Goal: Register for event/course

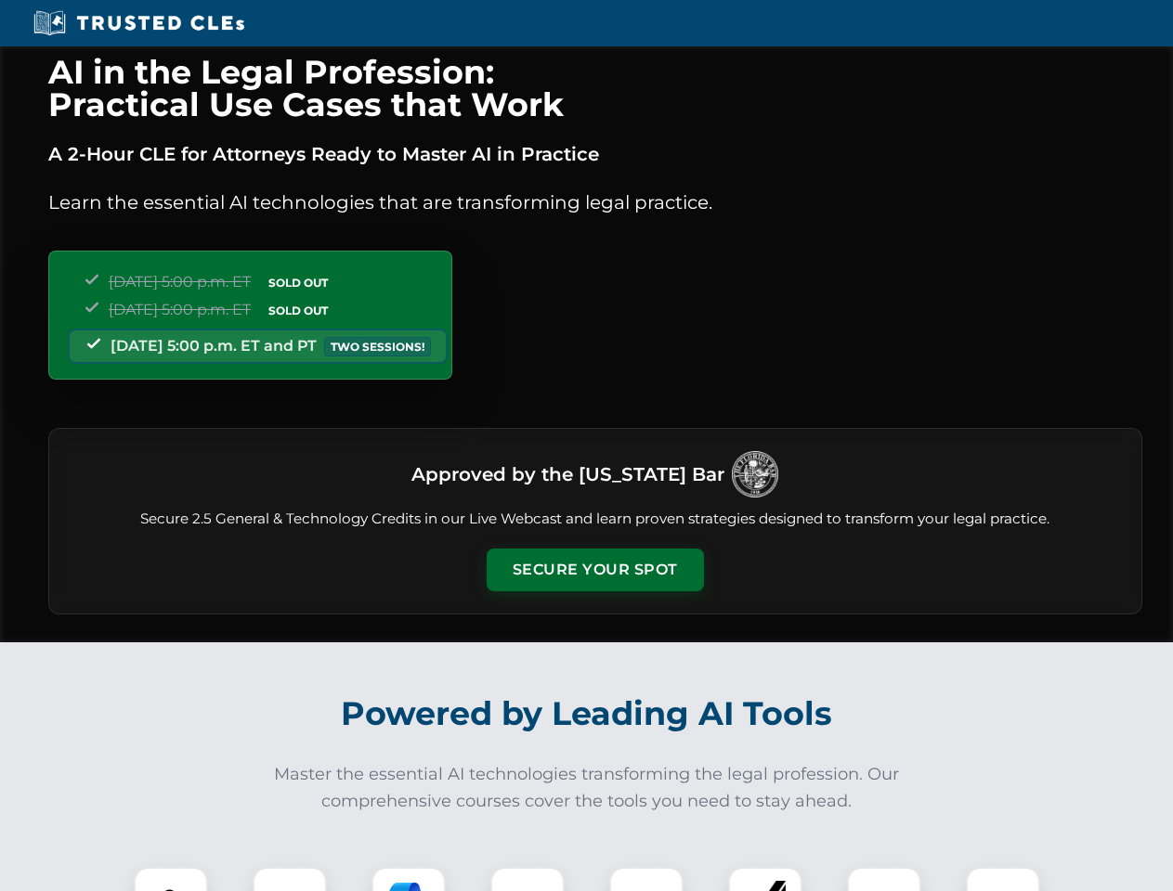
click at [594, 570] on button "Secure Your Spot" at bounding box center [595, 570] width 217 height 43
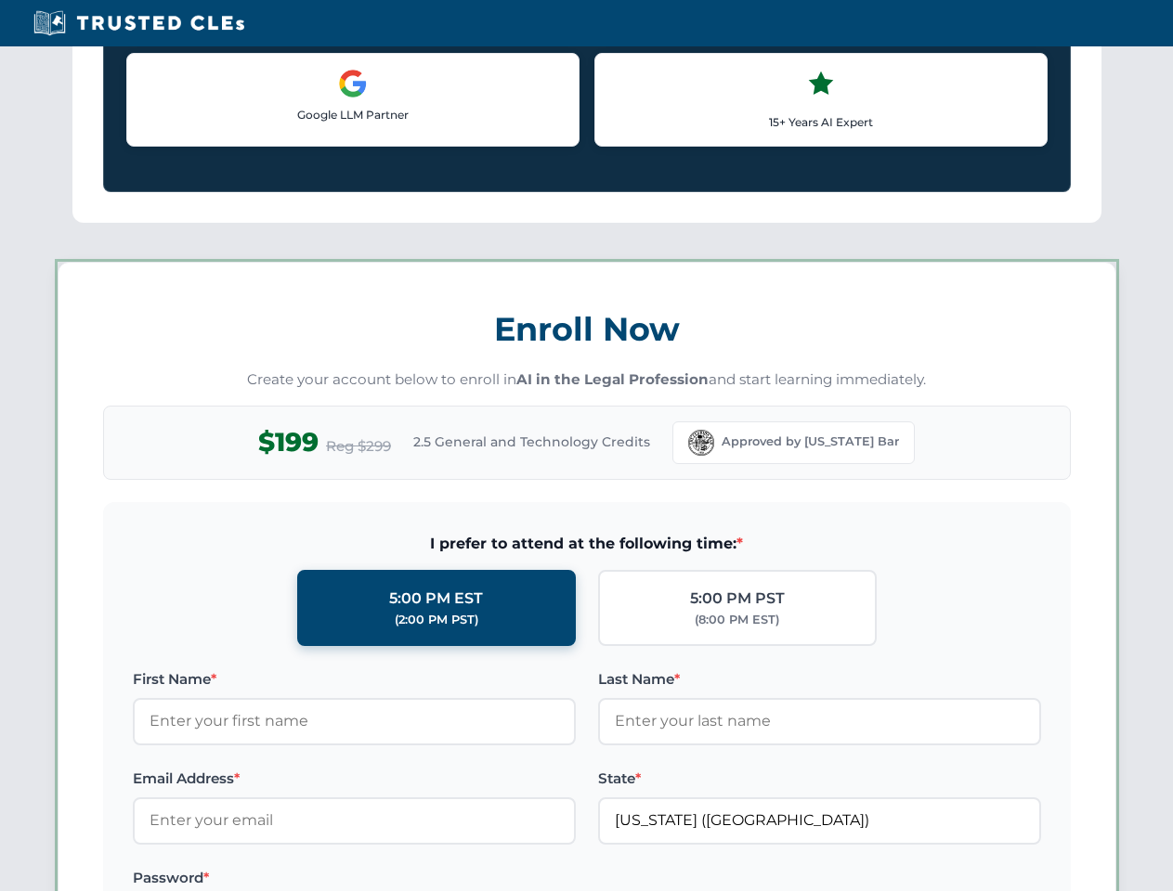
click at [290, 879] on label "Password *" at bounding box center [354, 878] width 443 height 22
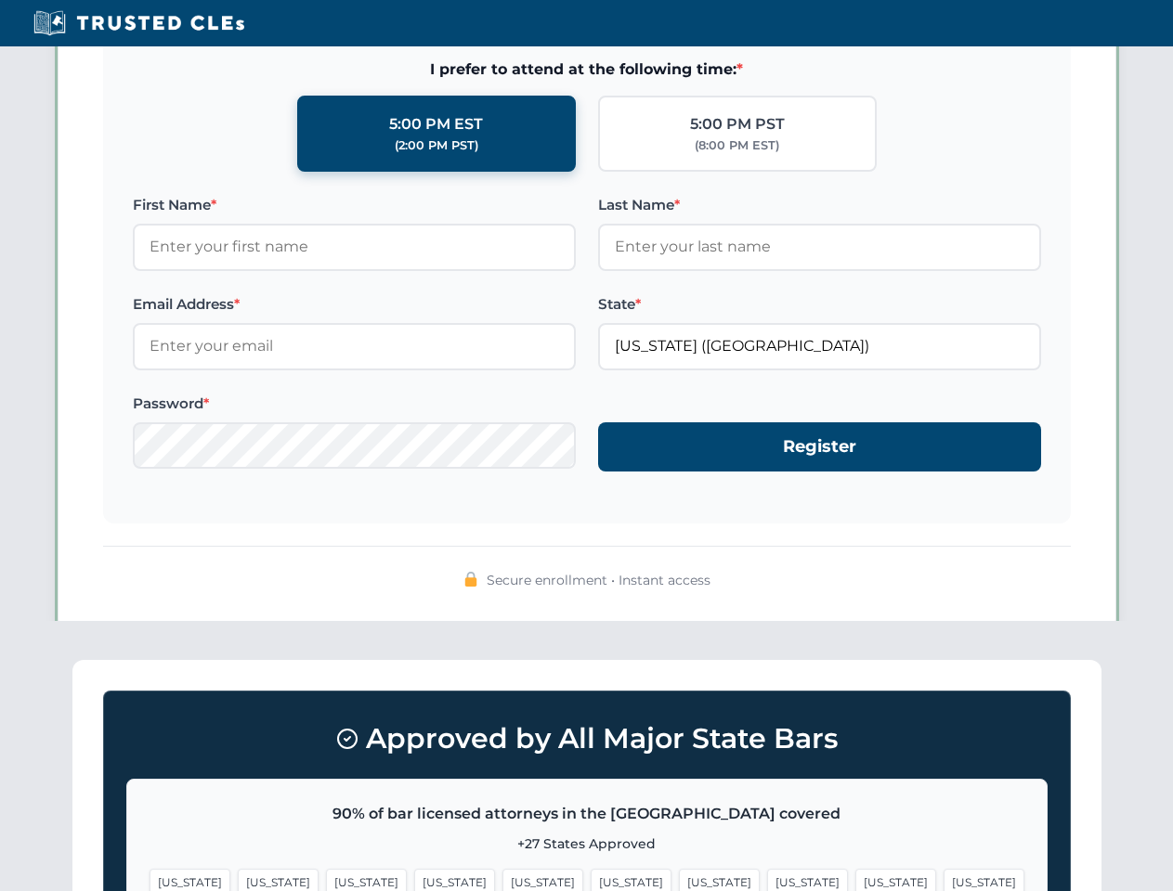
click at [679, 879] on span "[US_STATE]" at bounding box center [719, 882] width 81 height 27
click at [855, 879] on span "[US_STATE]" at bounding box center [895, 882] width 81 height 27
